Goal: Check status: Check status

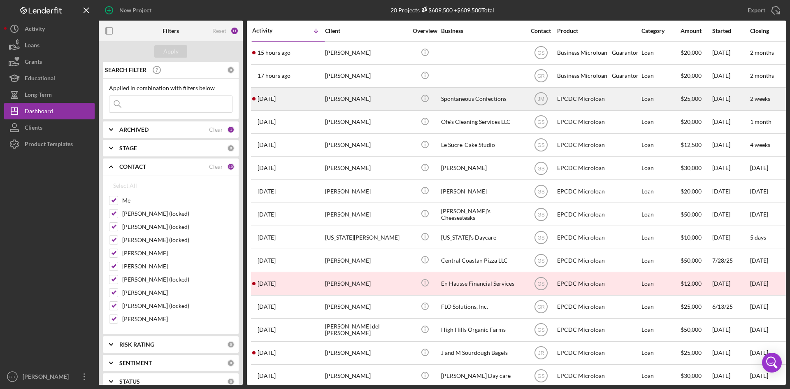
click at [368, 100] on div "[PERSON_NAME]" at bounding box center [366, 99] width 82 height 22
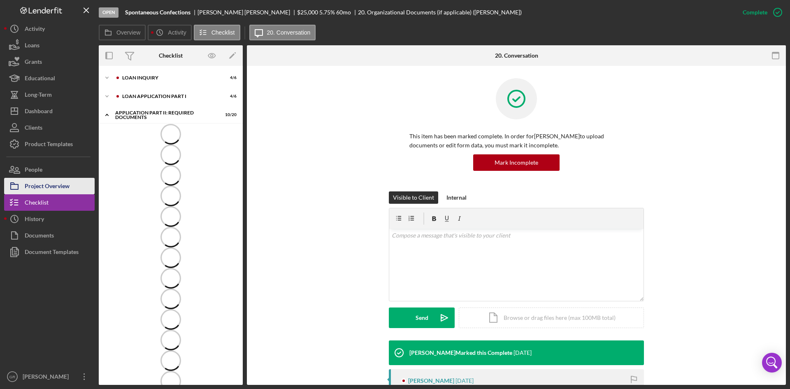
click at [60, 187] on div "Project Overview" at bounding box center [47, 187] width 45 height 19
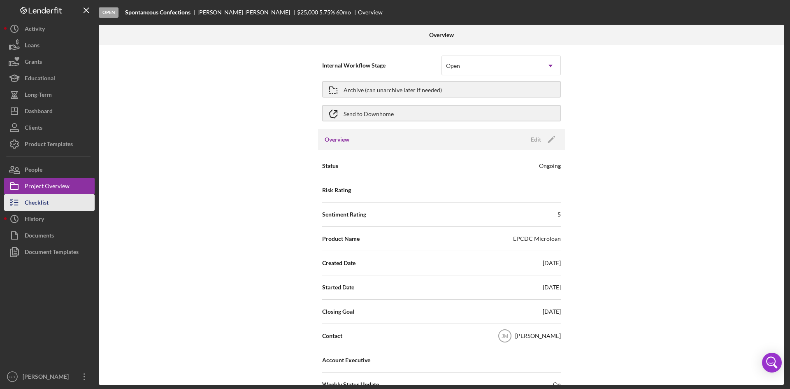
click at [53, 203] on button "Checklist" at bounding box center [49, 202] width 91 height 16
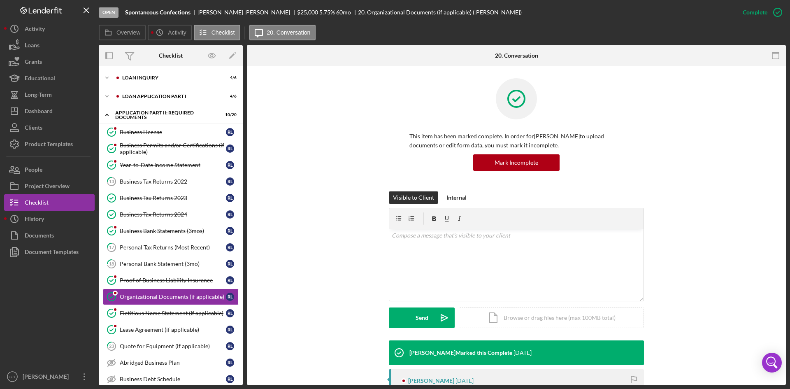
scroll to position [71, 0]
